Goal: Find specific page/section: Locate a particular part of the current website

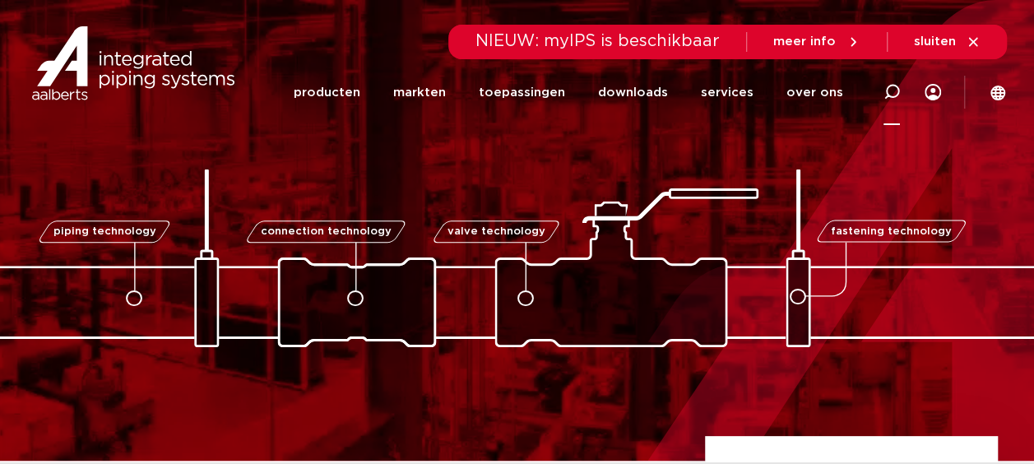
click at [890, 89] on icon at bounding box center [892, 92] width 16 height 16
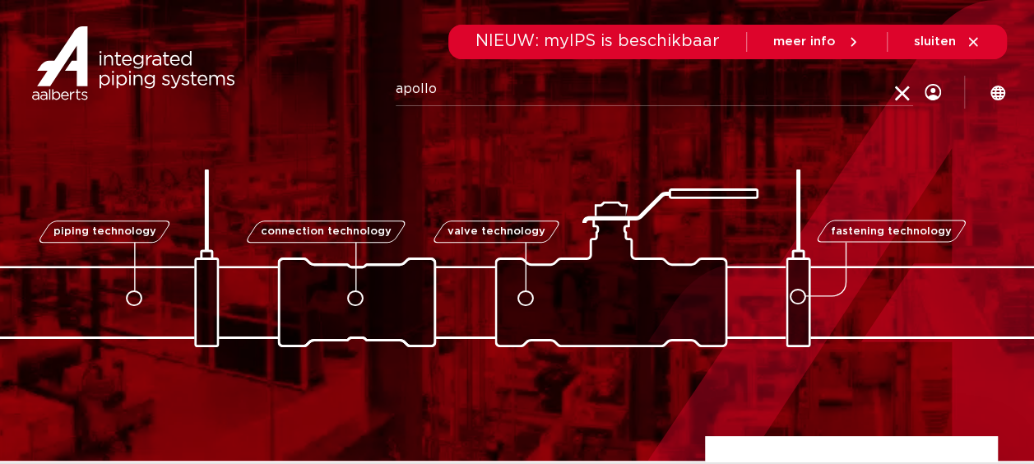
type input "apollo"
click button "Zoeken" at bounding box center [0, 0] width 0 height 0
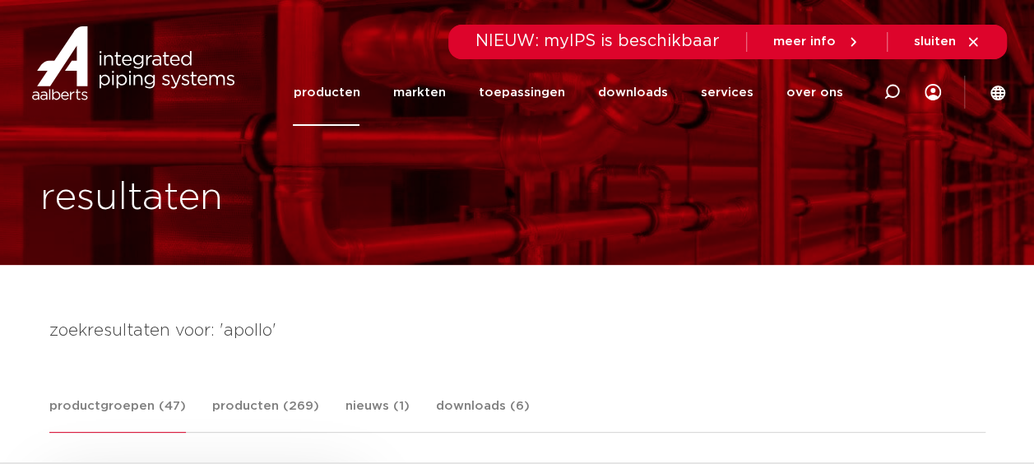
click at [825, 39] on span "meer info" at bounding box center [804, 41] width 63 height 12
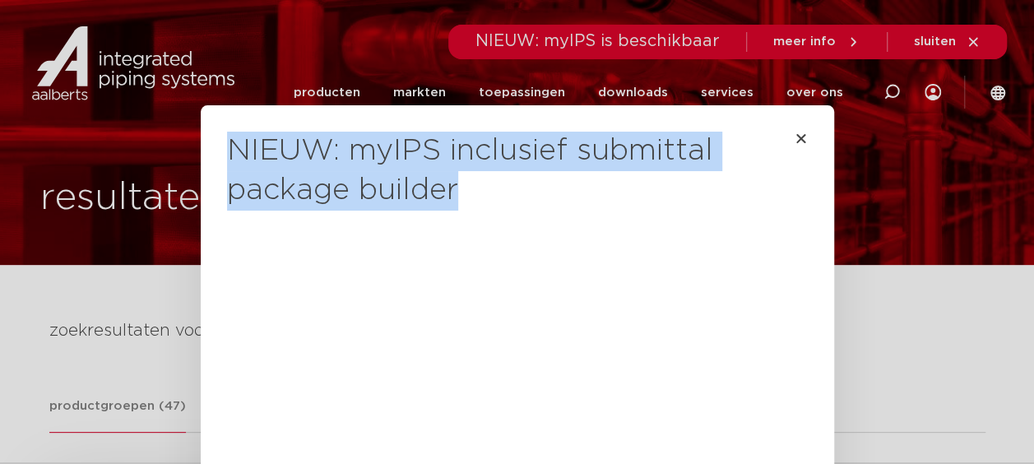
click at [110, 124] on div "NIEUW: myIPS inclusief submittal package builder Maak jouw projecten moeiteloos…" at bounding box center [517, 232] width 1034 height 464
